Goal: Contribute content

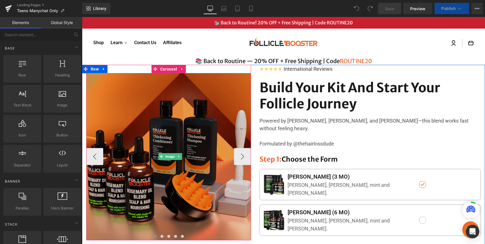
scroll to position [58, 0]
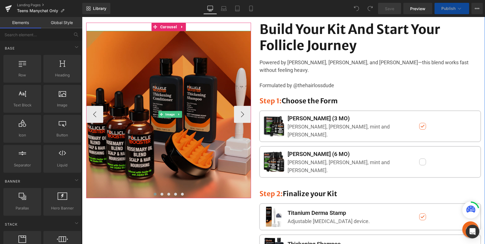
click at [162, 110] on img at bounding box center [170, 115] width 168 height 168
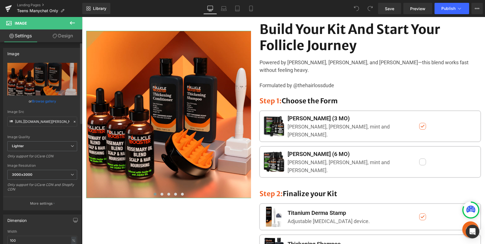
click at [42, 101] on link "Browse gallery" at bounding box center [44, 101] width 24 height 10
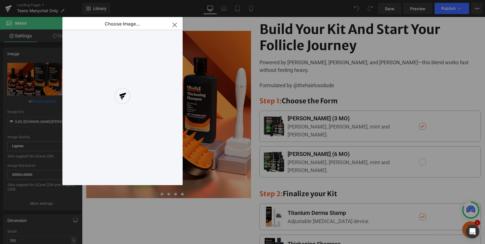
scroll to position [0, 0]
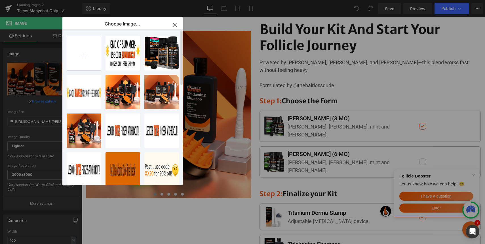
click at [88, 53] on input "file" at bounding box center [84, 53] width 34 height 34
type input "C:\fakepath\ITEM (1).png"
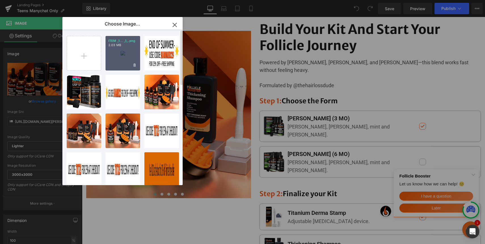
click at [125, 56] on div "ITEM _1... _1_.png 2.03 MB" at bounding box center [122, 53] width 35 height 35
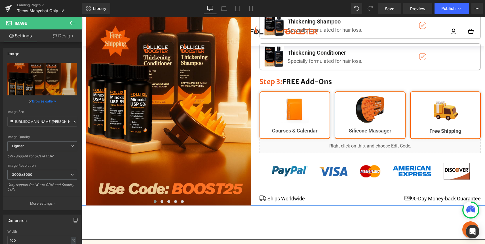
scroll to position [279, 0]
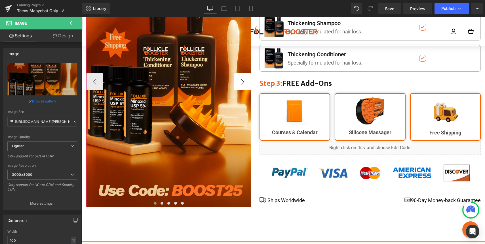
click at [243, 73] on button "›" at bounding box center [242, 81] width 17 height 17
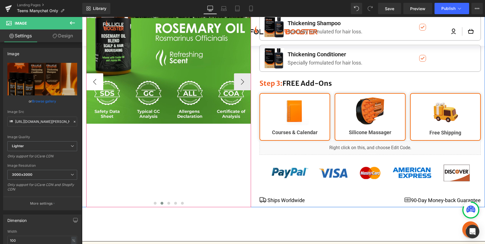
click at [99, 73] on button "‹" at bounding box center [94, 81] width 17 height 17
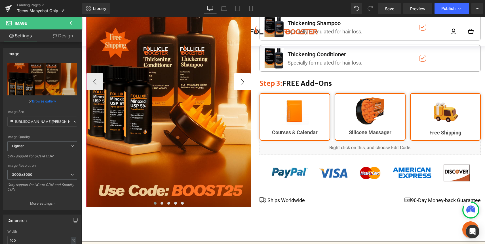
click at [236, 73] on button "›" at bounding box center [242, 81] width 17 height 17
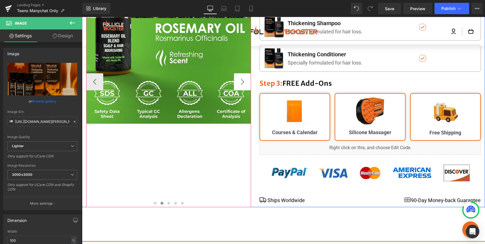
click at [236, 73] on button "›" at bounding box center [242, 81] width 17 height 17
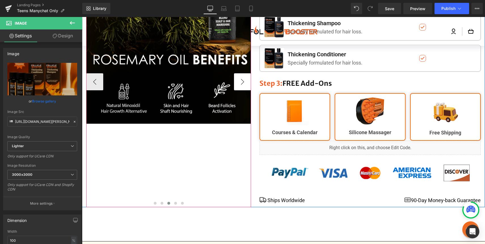
click at [236, 73] on button "›" at bounding box center [242, 81] width 17 height 17
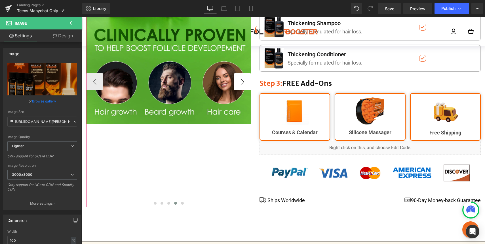
click at [236, 73] on button "›" at bounding box center [242, 81] width 17 height 17
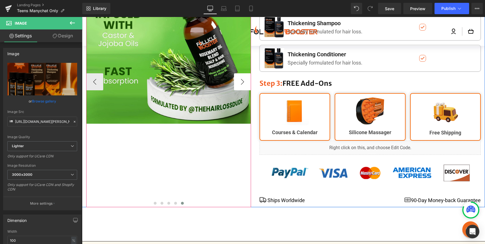
click at [236, 73] on button "›" at bounding box center [242, 81] width 17 height 17
click at [244, 73] on button "›" at bounding box center [242, 81] width 17 height 17
click at [89, 73] on button "‹" at bounding box center [94, 81] width 17 height 17
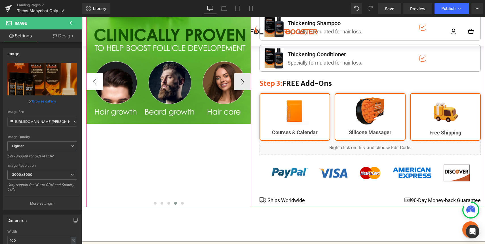
click at [89, 73] on button "‹" at bounding box center [94, 81] width 17 height 17
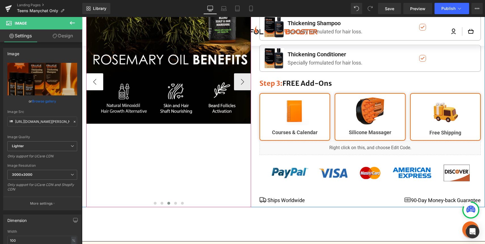
click at [89, 73] on button "‹" at bounding box center [94, 81] width 17 height 17
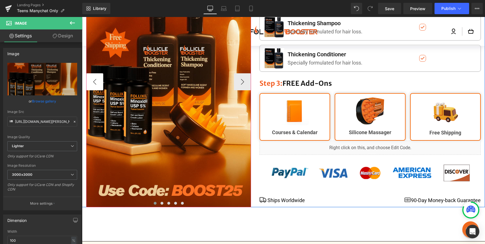
click at [89, 73] on button "‹" at bounding box center [94, 81] width 17 height 17
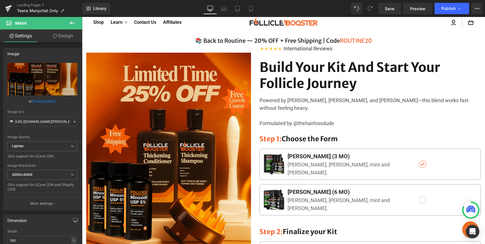
scroll to position [0, 0]
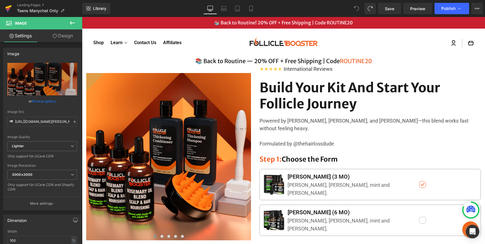
click at [8, 10] on icon at bounding box center [8, 8] width 7 height 14
